Goal: Information Seeking & Learning: Learn about a topic

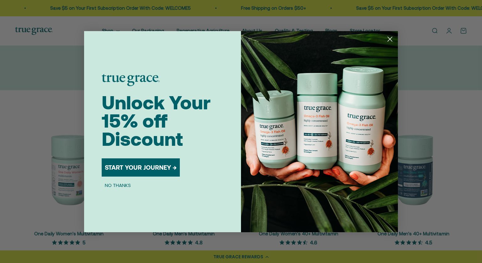
click at [387, 40] on circle "Close dialog" at bounding box center [390, 39] width 10 height 10
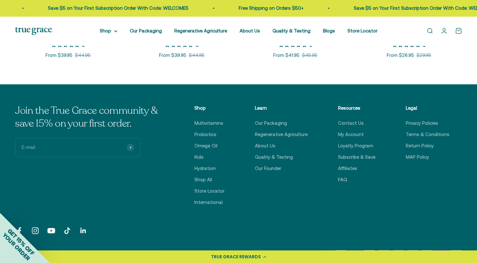
scroll to position [410, 0]
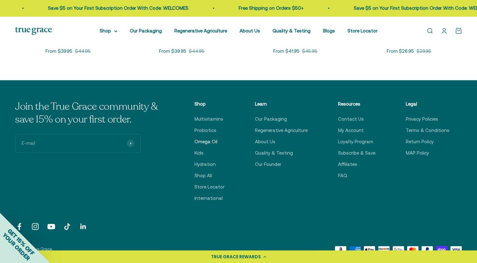
click at [211, 141] on link "Omega Oil" at bounding box center [206, 142] width 23 height 8
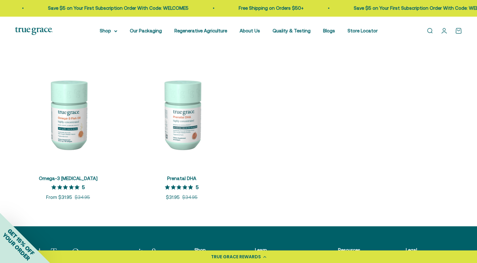
scroll to position [123, 0]
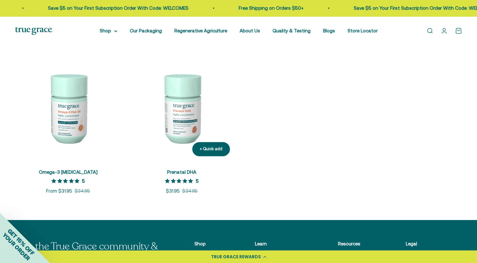
click at [193, 133] on img at bounding box center [182, 108] width 106 height 106
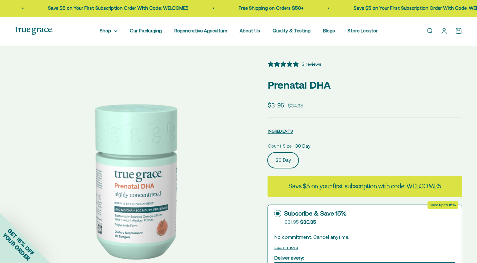
select select "3"
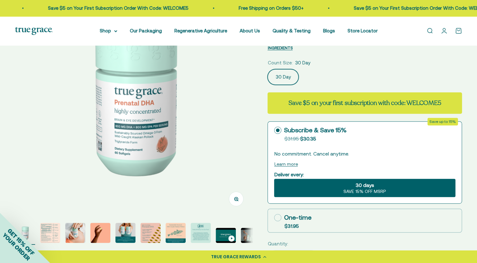
scroll to position [102, 0]
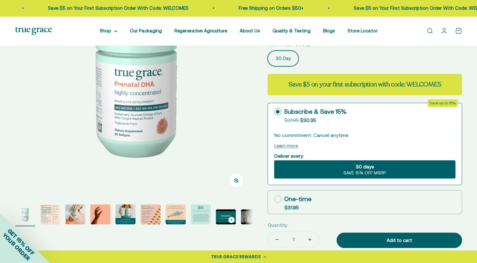
click at [48, 214] on div "GET 15% OFF YOUR ORDER" at bounding box center [25, 238] width 50 height 50
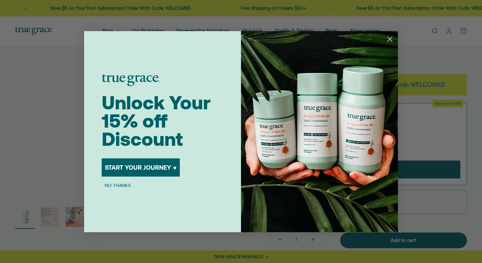
click at [389, 40] on icon "Close dialog" at bounding box center [390, 39] width 4 height 4
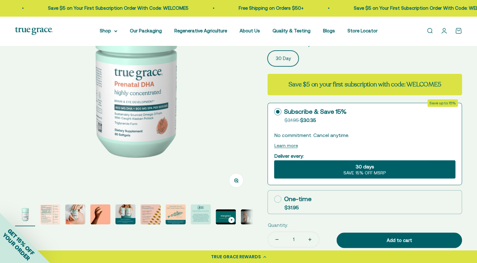
click at [49, 218] on div "GET 15% OFF YOUR ORDER" at bounding box center [25, 238] width 50 height 50
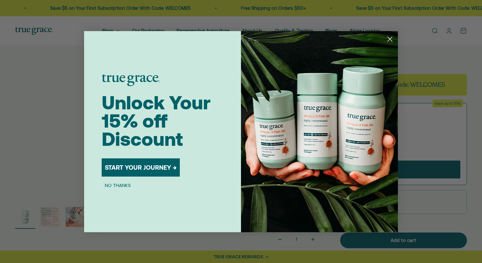
click at [389, 41] on circle "Close dialog" at bounding box center [390, 39] width 10 height 10
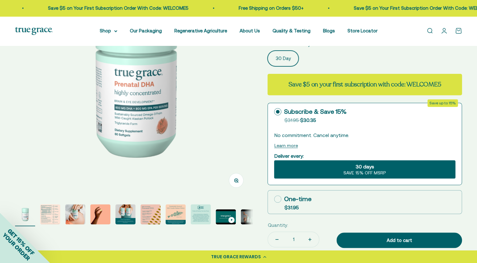
click at [248, 122] on img at bounding box center [134, 78] width 238 height 238
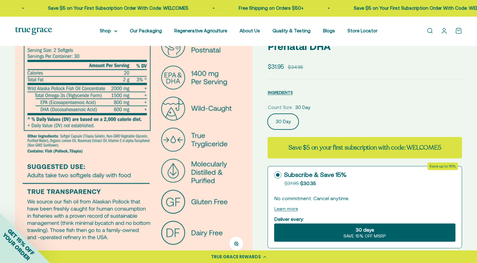
scroll to position [33, 0]
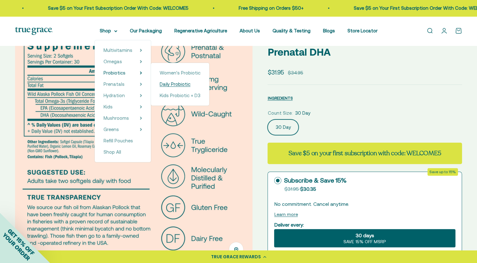
click at [171, 84] on span "Daily Probiotic" at bounding box center [175, 83] width 31 height 5
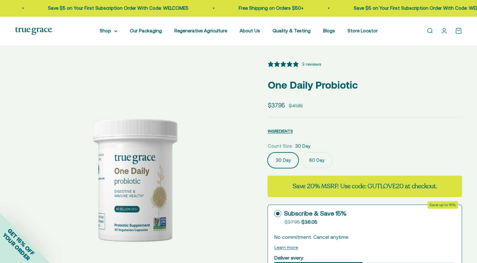
select select "3"
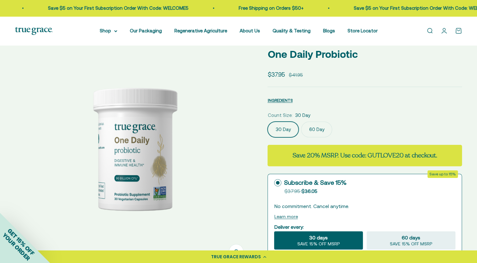
scroll to position [30, 0]
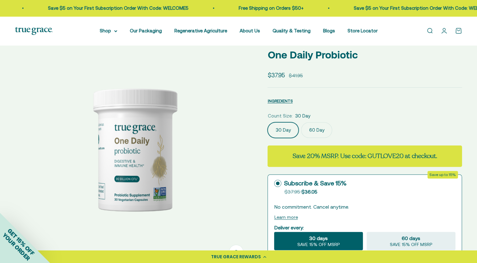
click at [180, 105] on img at bounding box center [134, 149] width 238 height 238
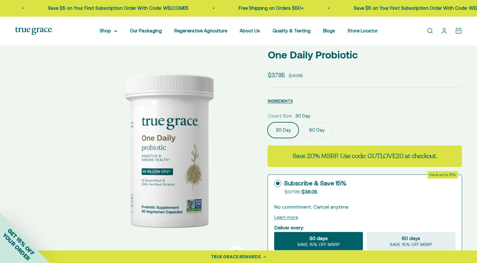
click at [180, 105] on img at bounding box center [169, 149] width 238 height 238
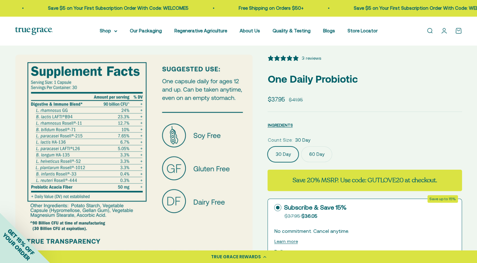
scroll to position [0, 0]
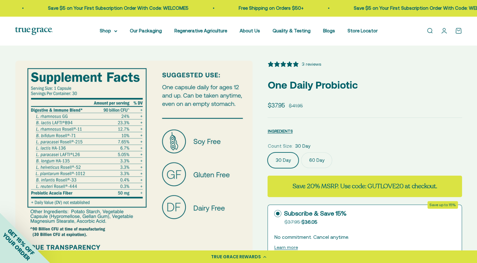
click at [121, 114] on img at bounding box center [134, 180] width 238 height 238
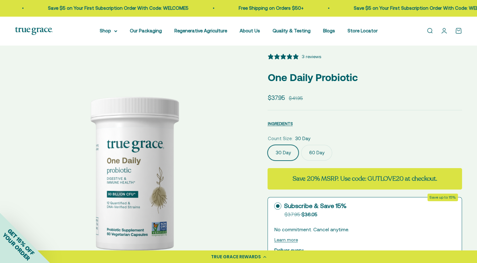
scroll to position [11, 0]
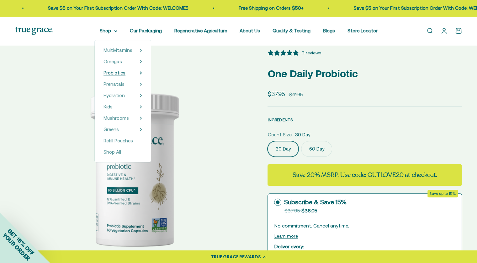
click at [122, 73] on span "Probiotics" at bounding box center [115, 72] width 22 height 5
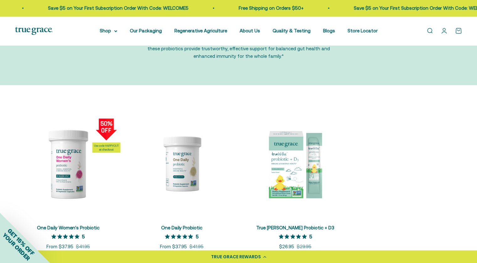
scroll to position [67, 0]
click at [67, 157] on img at bounding box center [68, 163] width 106 height 106
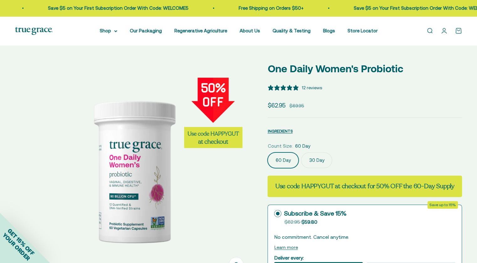
select select "3"
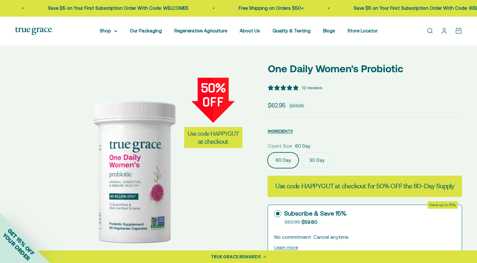
click at [125, 207] on img at bounding box center [134, 171] width 220 height 220
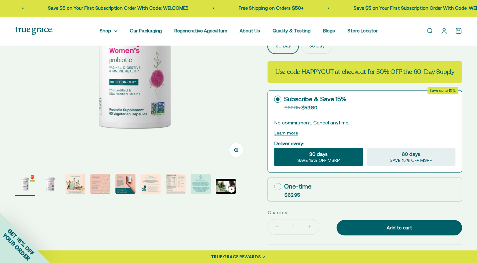
scroll to position [115, 0]
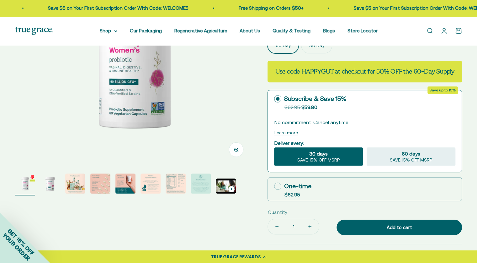
click at [168, 115] on img at bounding box center [134, 56] width 220 height 220
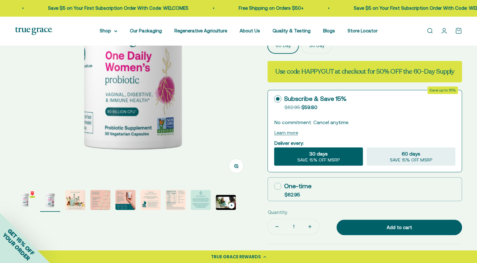
click at [168, 115] on img at bounding box center [134, 64] width 236 height 236
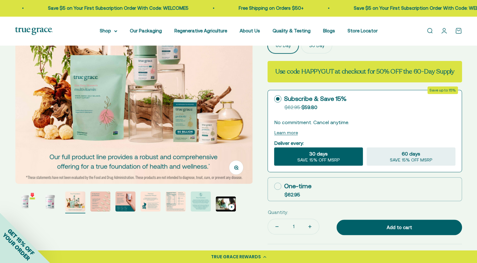
click at [168, 115] on img at bounding box center [134, 65] width 238 height 238
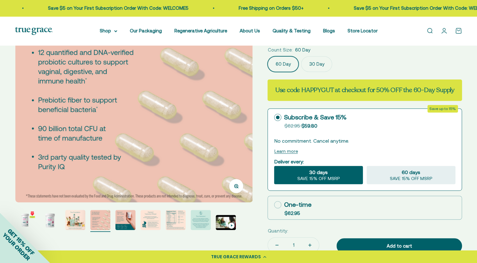
scroll to position [75, 0]
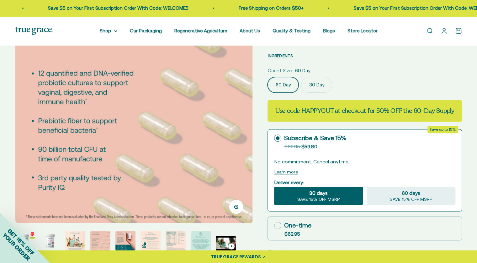
click at [168, 115] on img at bounding box center [134, 104] width 238 height 238
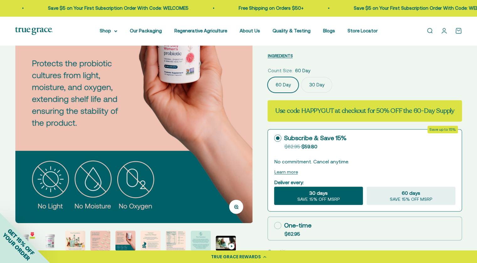
click at [168, 115] on img at bounding box center [134, 104] width 238 height 238
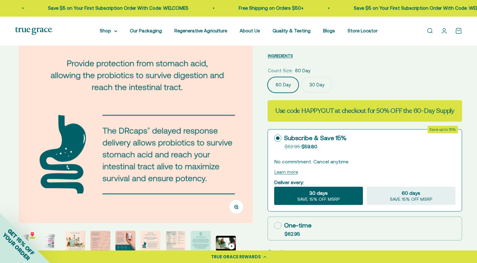
scroll to position [0, 1226]
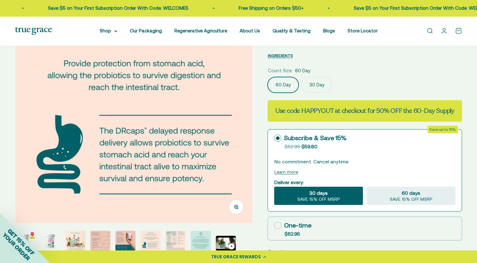
click at [168, 115] on img at bounding box center [134, 104] width 238 height 238
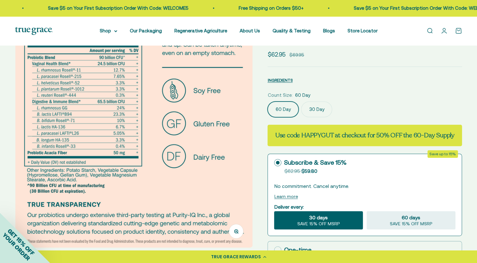
scroll to position [50, 0]
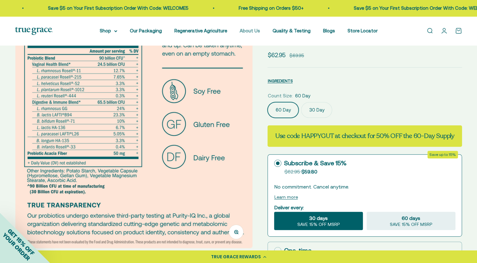
click at [246, 29] on link "About Us" at bounding box center [250, 30] width 20 height 5
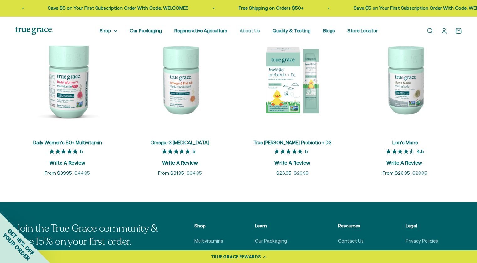
click at [247, 32] on link "About Us" at bounding box center [250, 30] width 20 height 5
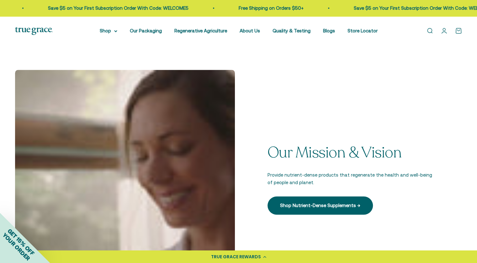
scroll to position [139, 0]
click at [215, 30] on link "Regenerative Agriculture" at bounding box center [201, 30] width 53 height 5
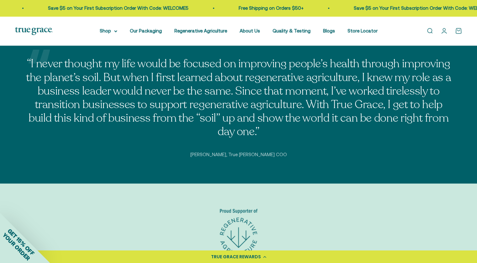
scroll to position [1949, 0]
